Goal: Download file/media

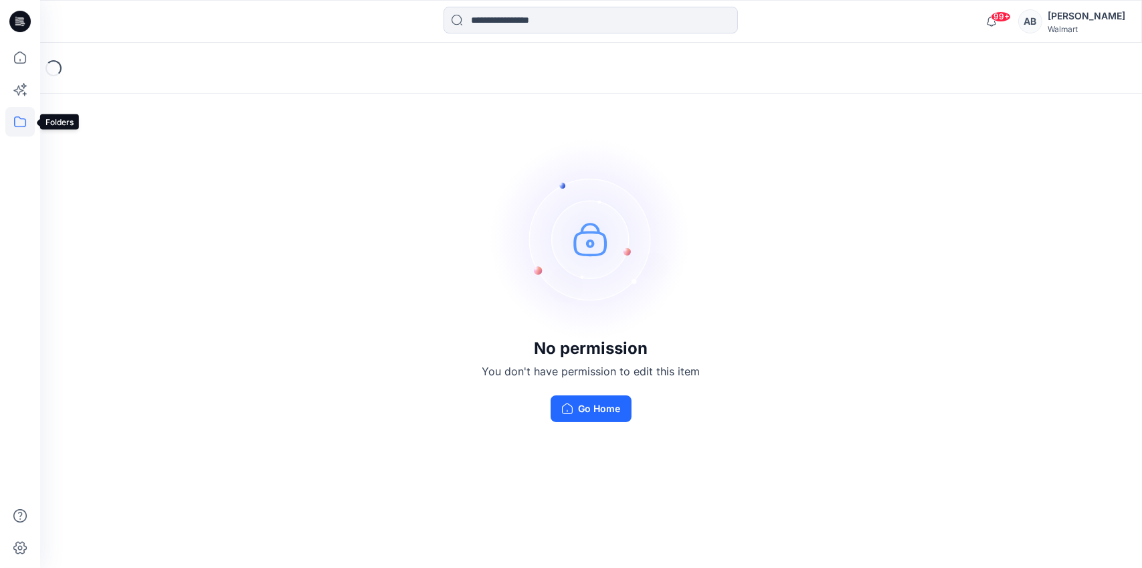
click at [23, 122] on icon at bounding box center [19, 121] width 29 height 29
click at [110, 109] on div at bounding box center [127, 104] width 153 height 27
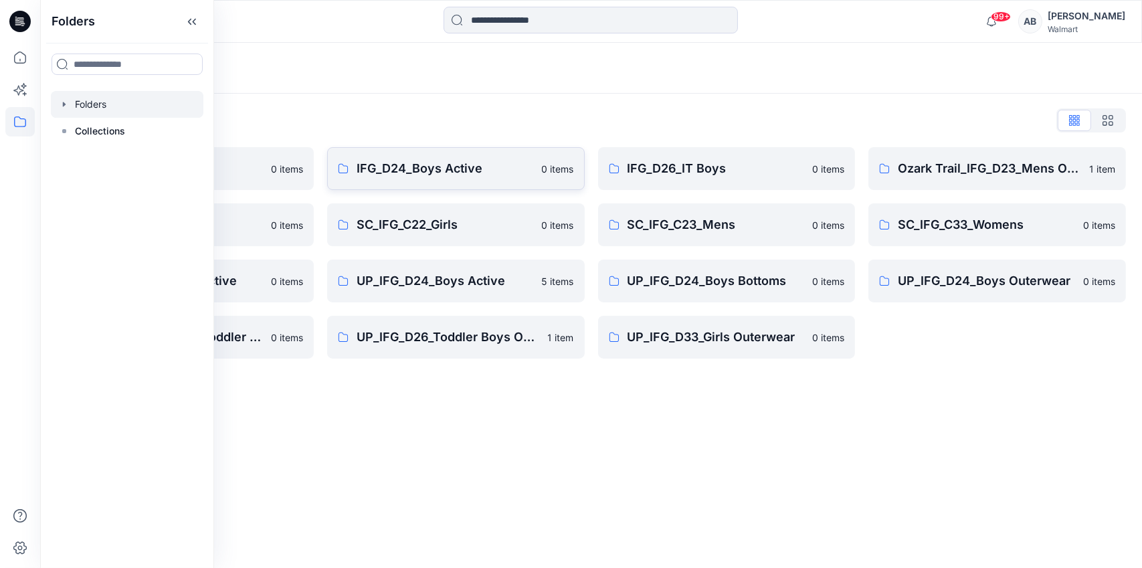
click at [454, 169] on p "IFG_D24_Boys Active" at bounding box center [445, 168] width 177 height 19
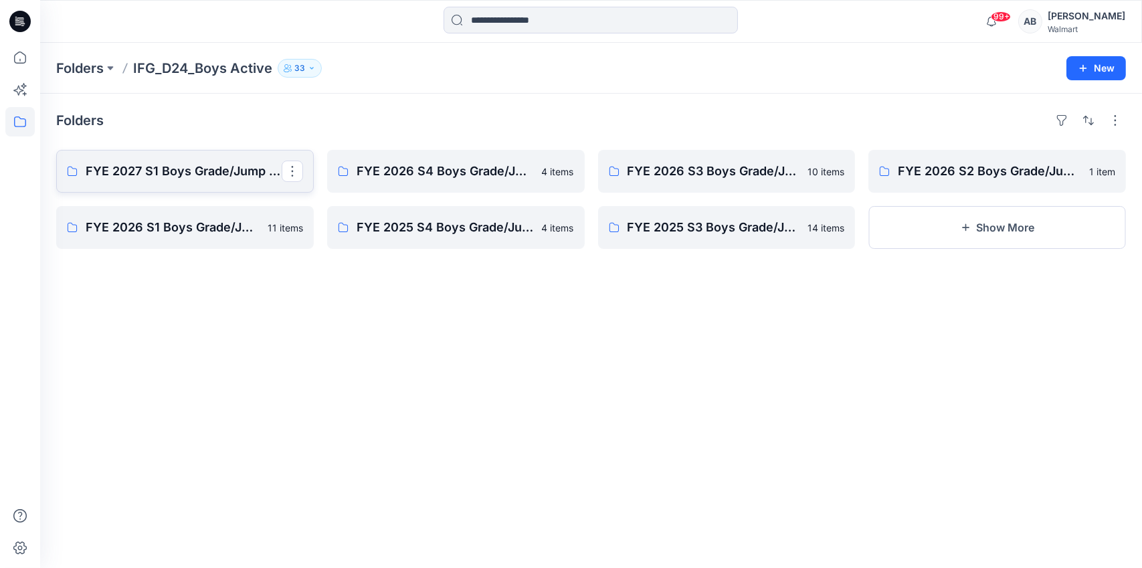
click at [151, 186] on link "FYE 2027 S1 Boys Grade/Jump size review - ASTM grades" at bounding box center [185, 171] width 258 height 43
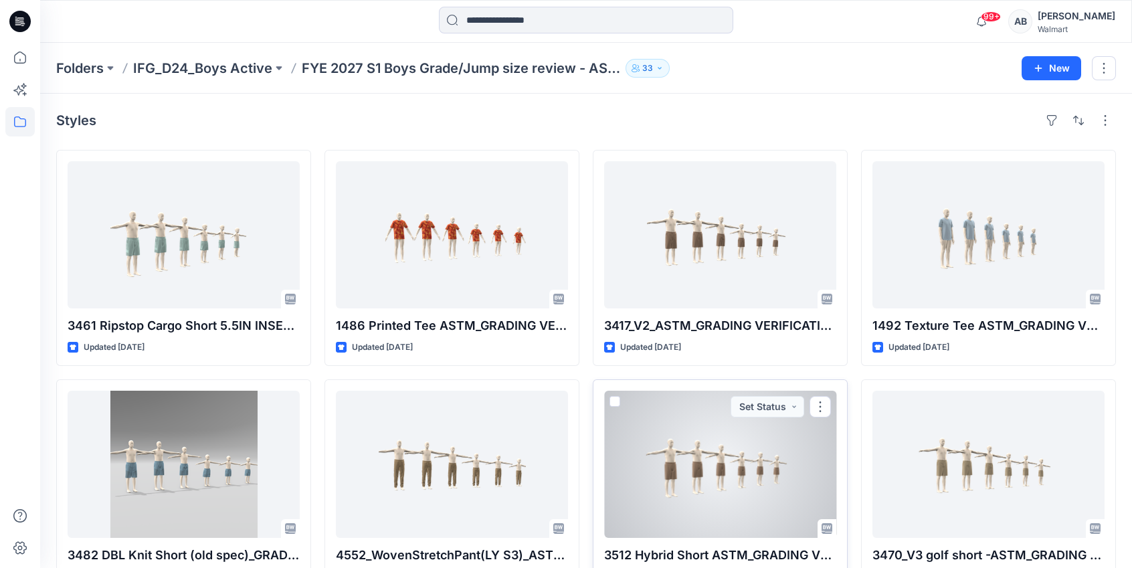
drag, startPoint x: 653, startPoint y: 566, endPoint x: 630, endPoint y: 460, distance: 108.2
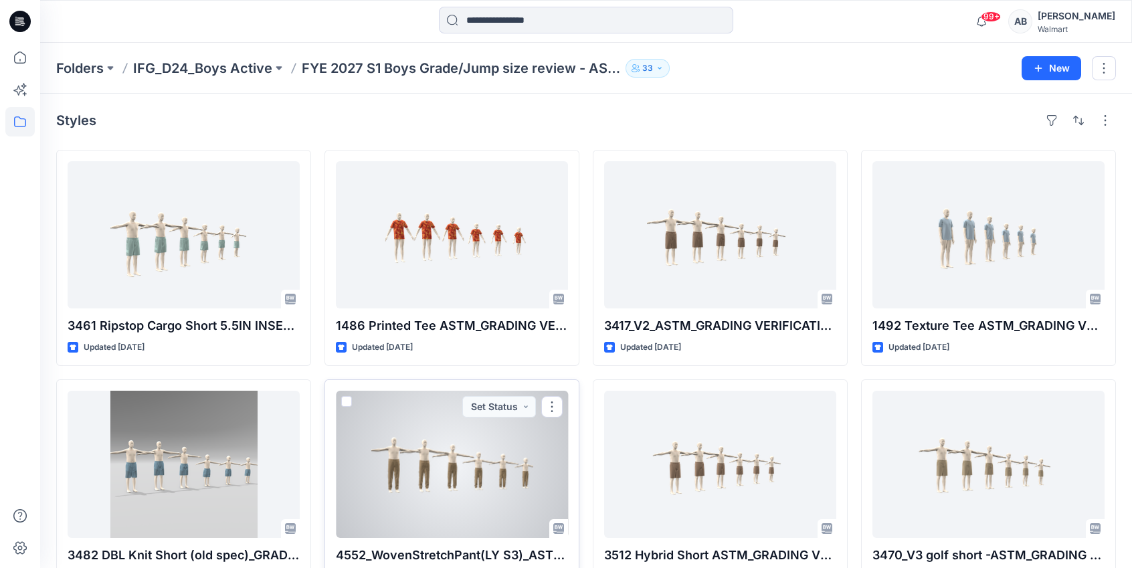
click at [470, 495] on div at bounding box center [452, 464] width 232 height 147
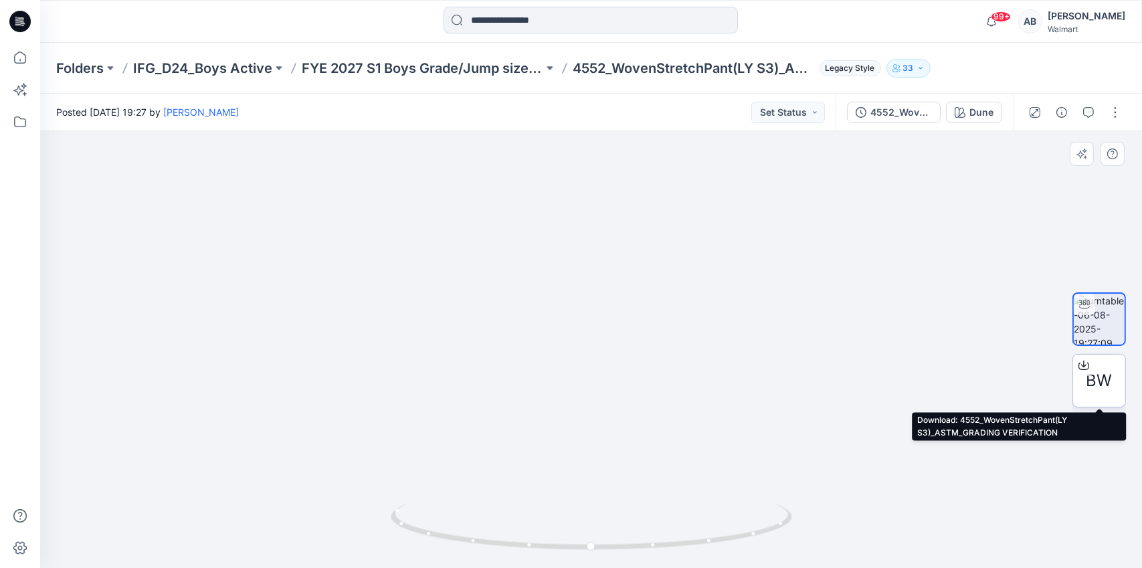
click at [1079, 363] on icon at bounding box center [1084, 365] width 11 height 7
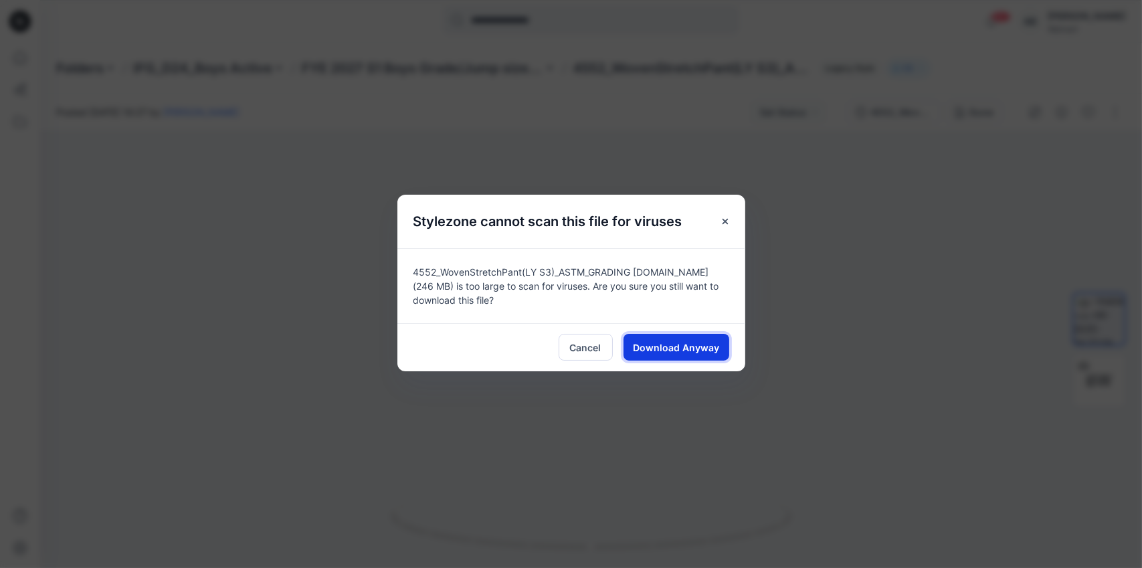
click at [673, 339] on button "Download Anyway" at bounding box center [677, 347] width 106 height 27
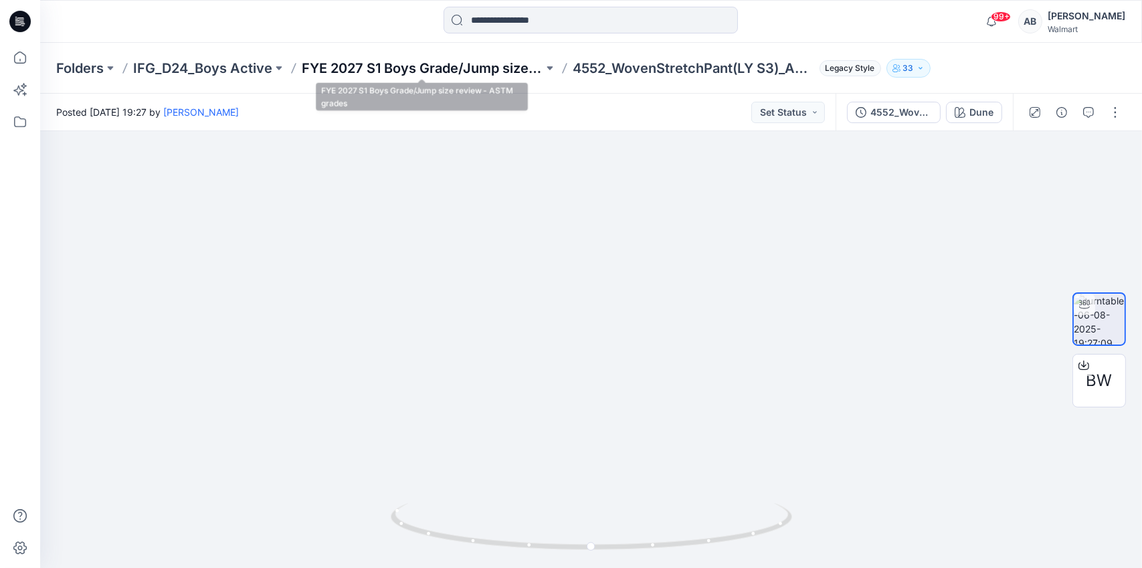
click at [421, 68] on p "FYE 2027 S1 Boys Grade/Jump size review - ASTM grades" at bounding box center [423, 68] width 242 height 19
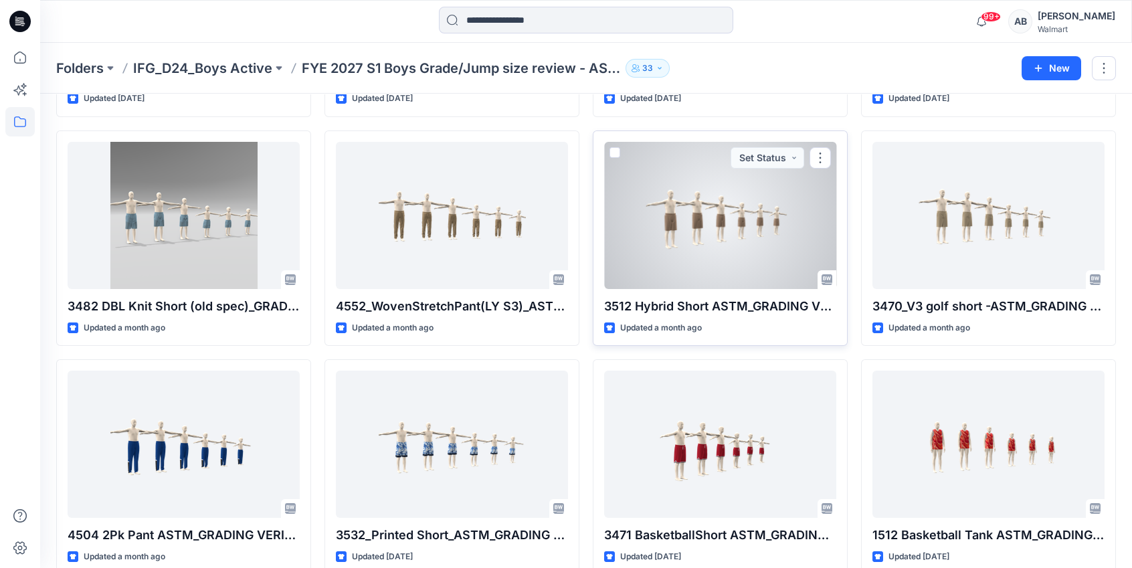
scroll to position [268, 0]
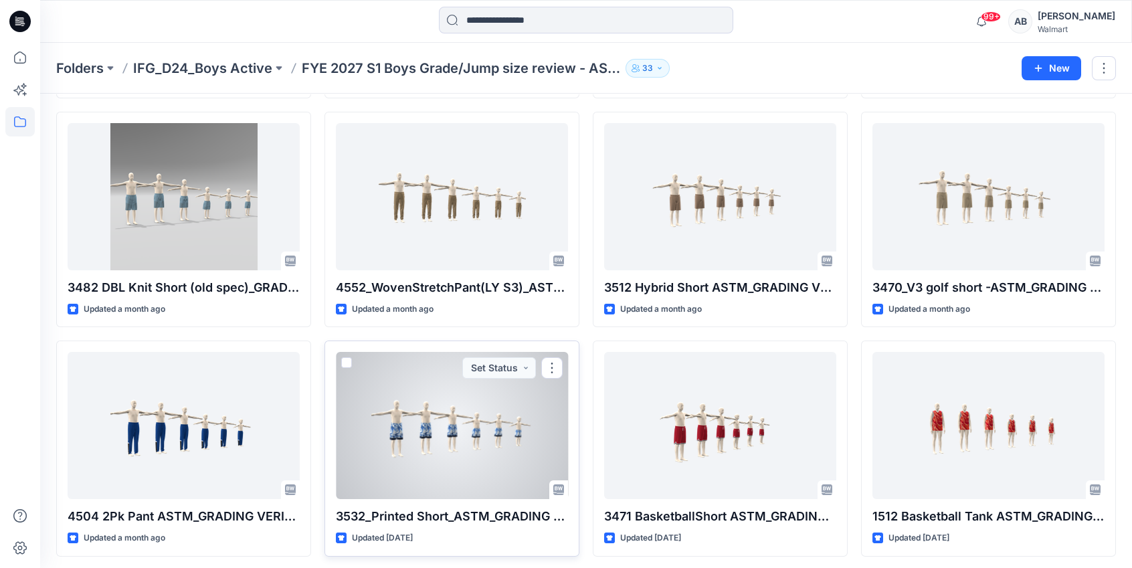
click at [493, 394] on div at bounding box center [452, 425] width 232 height 147
